Goal: Task Accomplishment & Management: Manage account settings

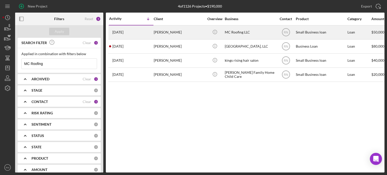
click at [235, 31] on div "MC Roofing LLC" at bounding box center [250, 32] width 50 height 13
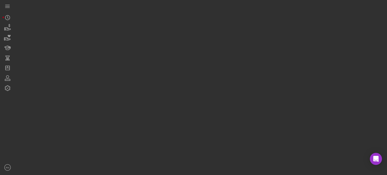
click at [235, 31] on div at bounding box center [199, 86] width 369 height 172
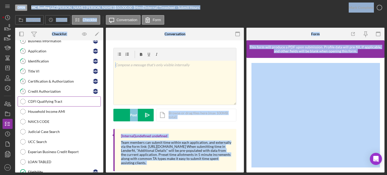
scroll to position [48, 0]
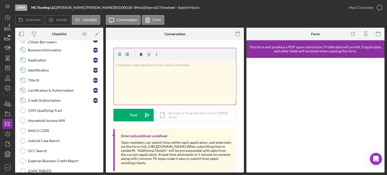
click at [179, 80] on div "v Color teal Color pink Remove color Add row above Add row below Add column bef…" at bounding box center [175, 83] width 122 height 44
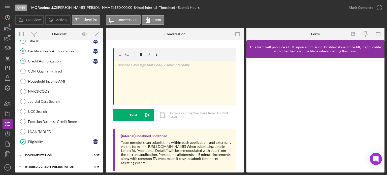
scroll to position [99, 0]
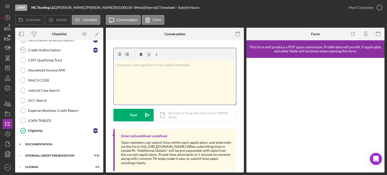
click at [39, 140] on div "Icon/Expander Documentation 0 / 17" at bounding box center [59, 144] width 88 height 10
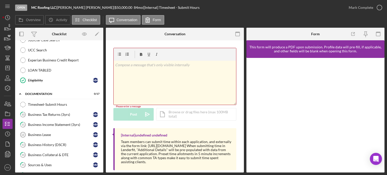
scroll to position [174, 0]
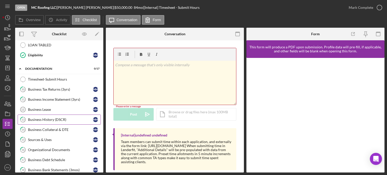
click at [56, 115] on link "13 Business History (DSCR) M M" at bounding box center [59, 120] width 83 height 10
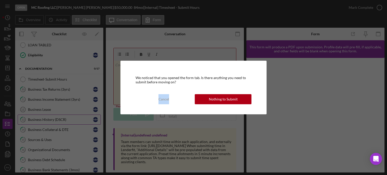
click at [56, 114] on div "We noticed that you opened the form tab. Is there anything you need to submit b…" at bounding box center [193, 87] width 387 height 175
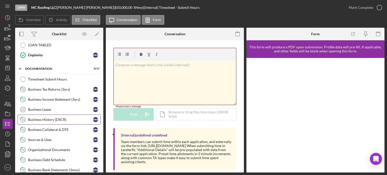
click at [60, 119] on link "13 Business History (DSCR) M M" at bounding box center [59, 120] width 83 height 10
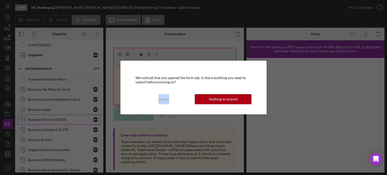
click at [60, 119] on div "We noticed that you opened the form tab. Is there anything you need to submit b…" at bounding box center [193, 87] width 387 height 175
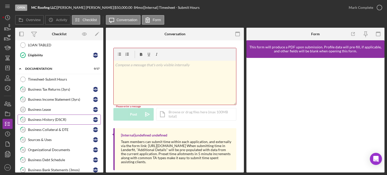
click at [59, 119] on link "13 Business History (DSCR) M M" at bounding box center [59, 120] width 83 height 10
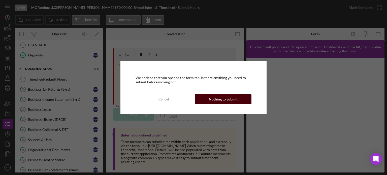
click at [217, 102] on div "Nothing to Submit" at bounding box center [223, 99] width 29 height 10
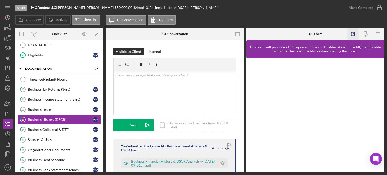
click at [353, 33] on line "button" at bounding box center [354, 33] width 2 height 2
click at [9, 117] on icon "button" at bounding box center [7, 114] width 13 height 13
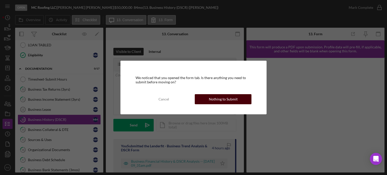
click at [231, 100] on div "Nothing to Submit" at bounding box center [223, 99] width 29 height 10
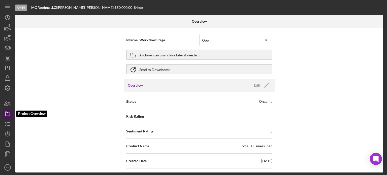
click at [8, 112] on icon "button" at bounding box center [7, 114] width 13 height 13
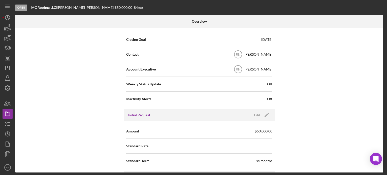
scroll to position [176, 0]
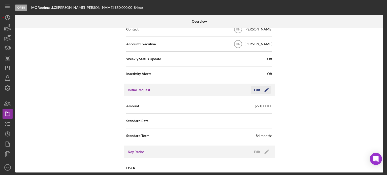
click at [257, 90] on div "Edit" at bounding box center [257, 90] width 6 height 8
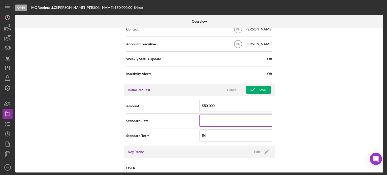
click at [225, 119] on input at bounding box center [235, 121] width 73 height 12
type input "8.000%"
click at [212, 133] on input "84" at bounding box center [235, 135] width 73 height 12
type input "8"
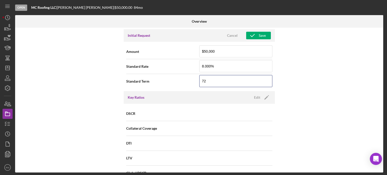
scroll to position [201, 0]
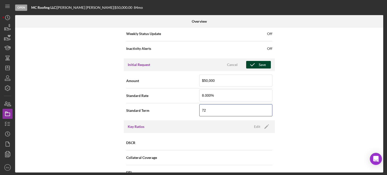
type input "72"
click at [259, 64] on div "Save" at bounding box center [262, 65] width 7 height 8
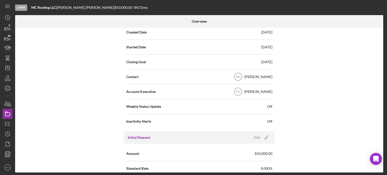
scroll to position [126, 0]
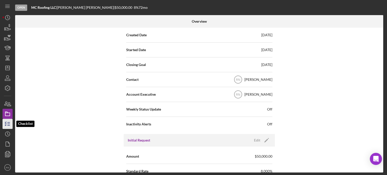
click at [9, 123] on icon "button" at bounding box center [7, 124] width 13 height 13
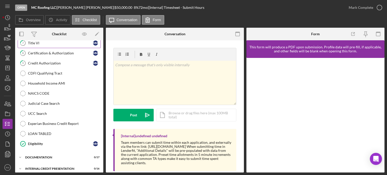
scroll to position [99, 0]
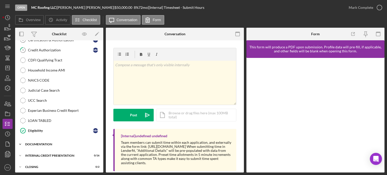
click at [53, 140] on div "Icon/Expander Documentation 0 / 17" at bounding box center [59, 144] width 88 height 10
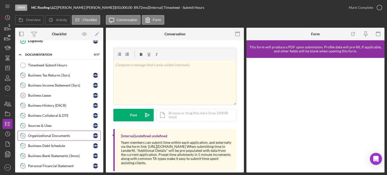
scroll to position [199, 0]
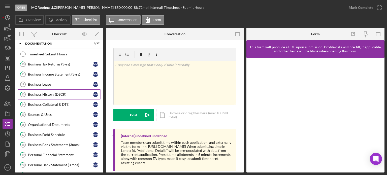
click at [60, 92] on div "Business History (DSCR)" at bounding box center [60, 94] width 65 height 4
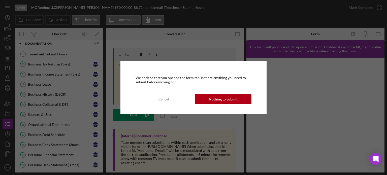
click at [216, 100] on div "Nothing to Submit" at bounding box center [223, 99] width 29 height 10
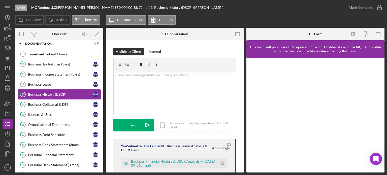
click at [62, 92] on div "Business History (DSCR)" at bounding box center [60, 94] width 65 height 4
click at [354, 33] on icon "button" at bounding box center [352, 33] width 11 height 11
click at [44, 104] on link "14 Business Collateral & DTE M M" at bounding box center [59, 104] width 83 height 10
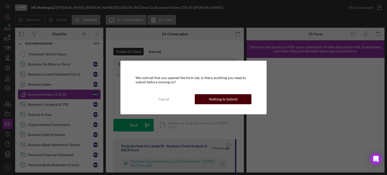
click at [211, 100] on div "Nothing to Submit" at bounding box center [223, 99] width 29 height 10
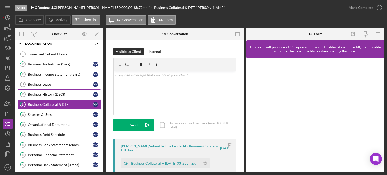
click at [60, 92] on div "Business History (DSCR)" at bounding box center [60, 94] width 65 height 4
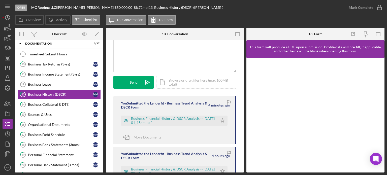
scroll to position [50, 0]
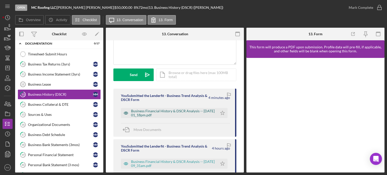
click at [188, 111] on div "Business Financial History & DSCR Analysis -- 2025-08-21 01_18pm.pdf" at bounding box center [173, 113] width 84 height 8
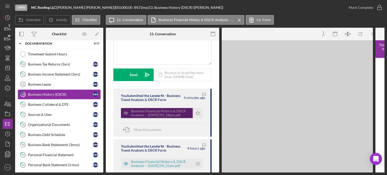
click at [188, 111] on div "Business Financial History & DSCR Analysis -- 2025-08-21 01_18pm.pdf" at bounding box center [160, 113] width 59 height 8
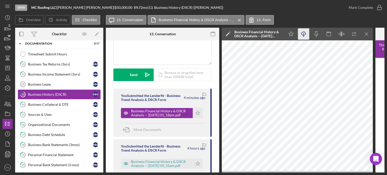
click at [303, 34] on line "button" at bounding box center [303, 34] width 0 height 3
